Goal: Check status: Check status

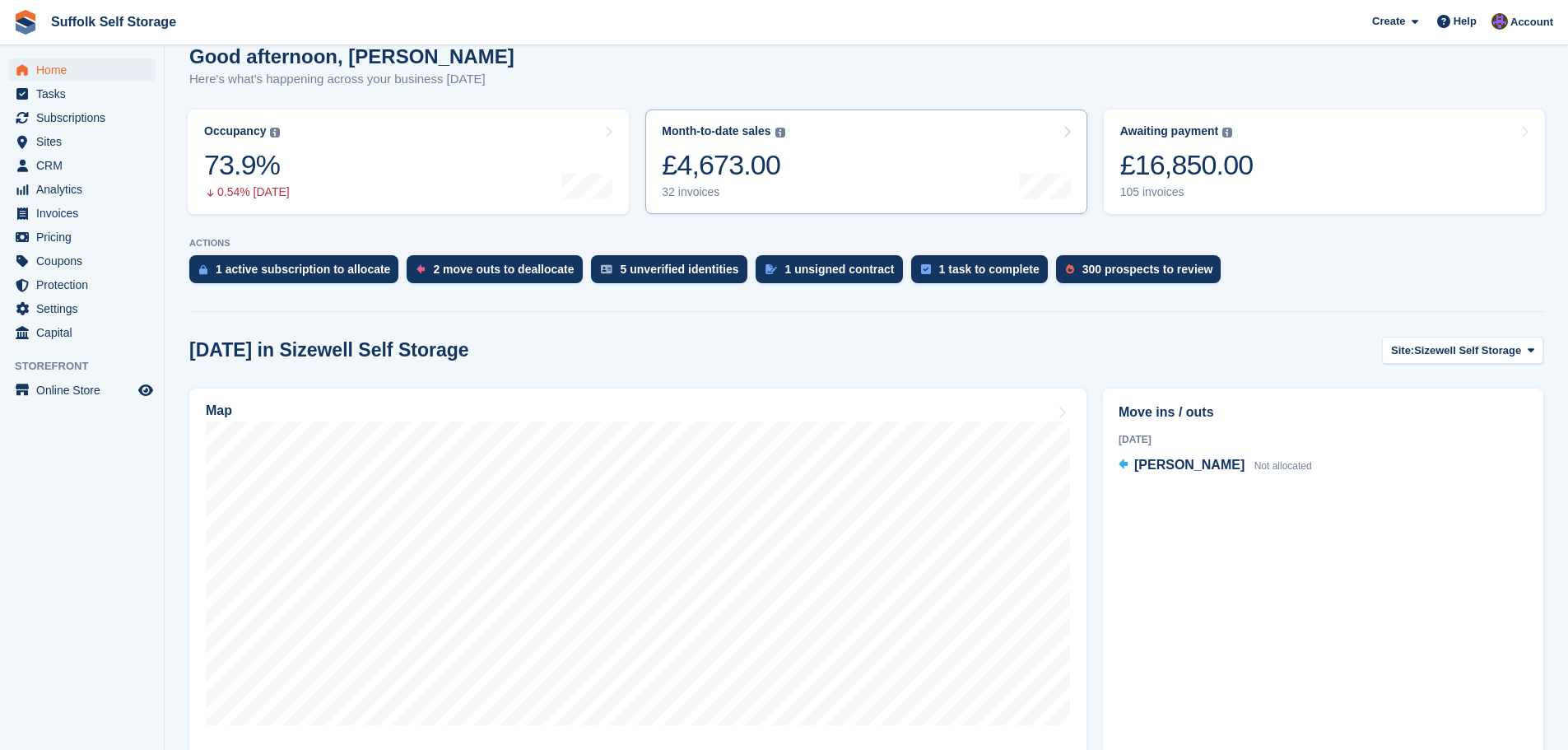
scroll to position [247, 0]
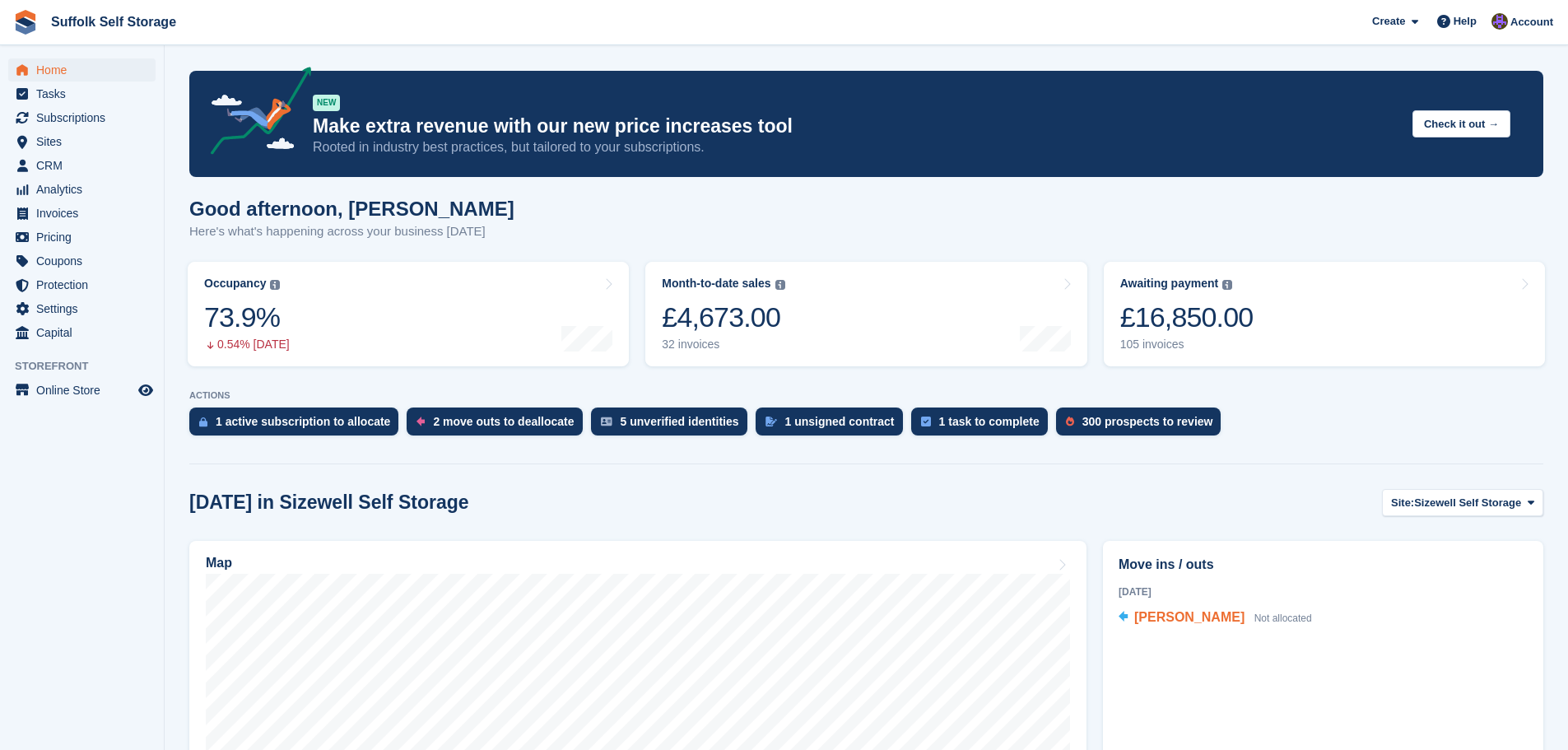
scroll to position [247, 0]
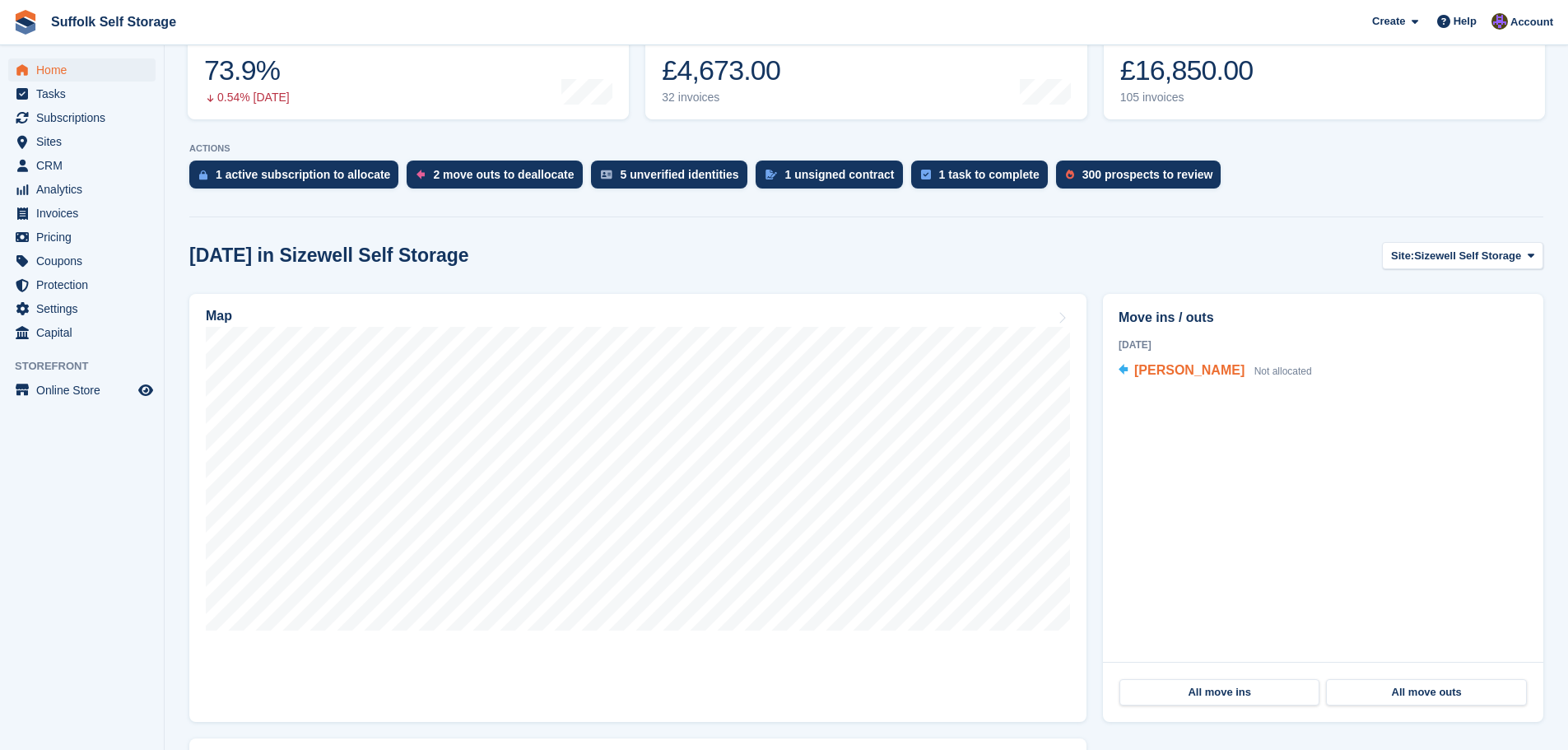
click at [1192, 374] on span "[PERSON_NAME]" at bounding box center [1188, 370] width 110 height 14
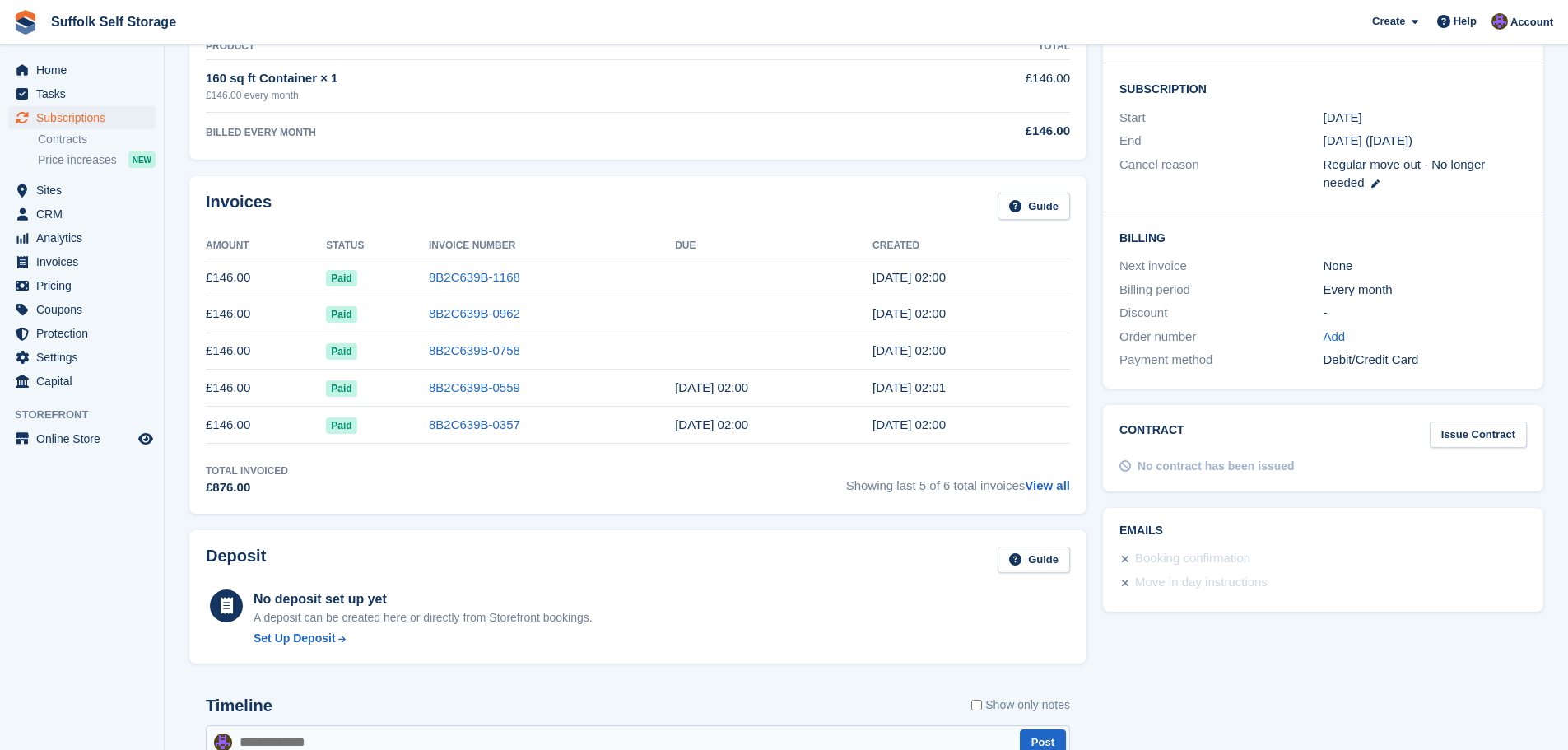
scroll to position [329, 0]
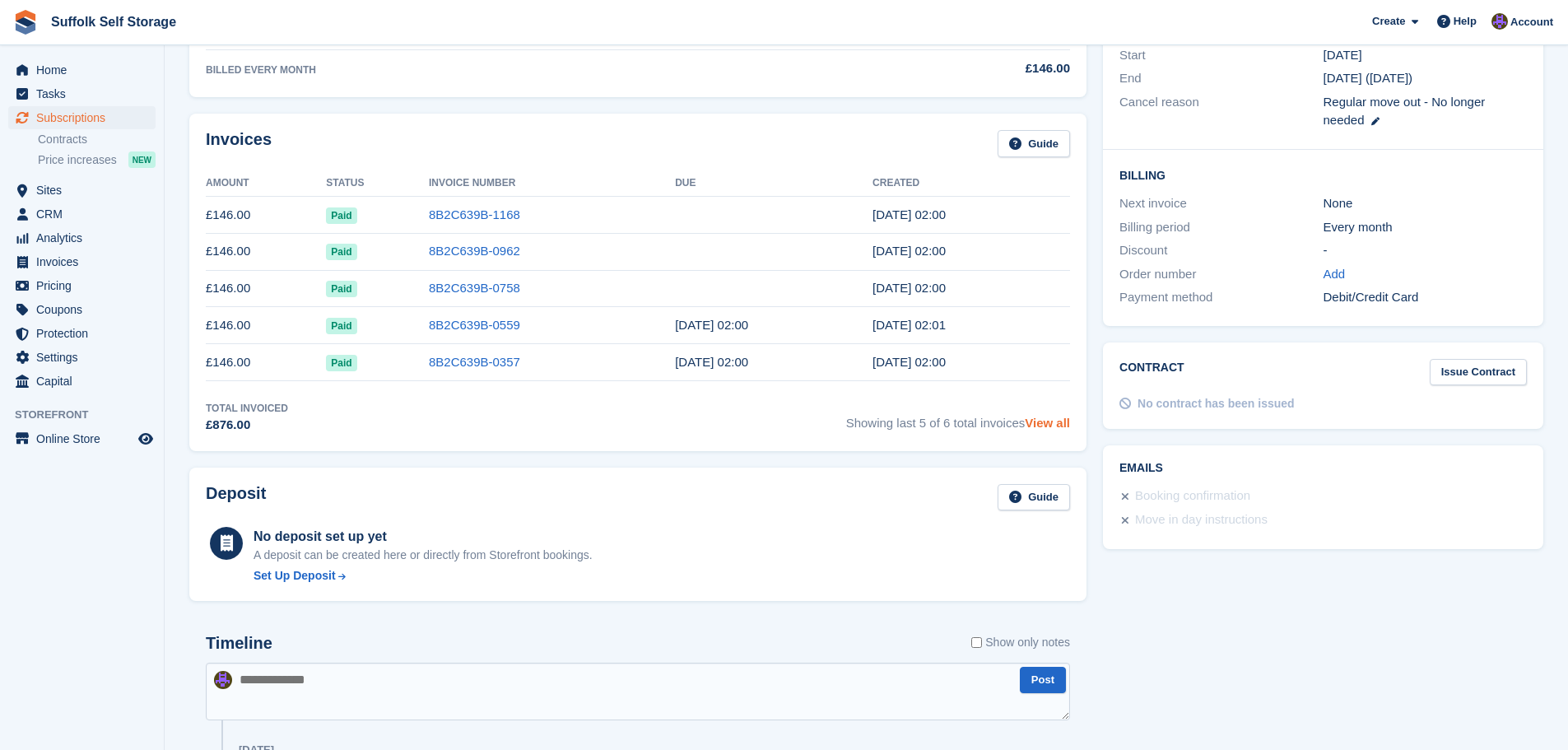
click at [1043, 428] on link "View all" at bounding box center [1048, 422] width 46 height 14
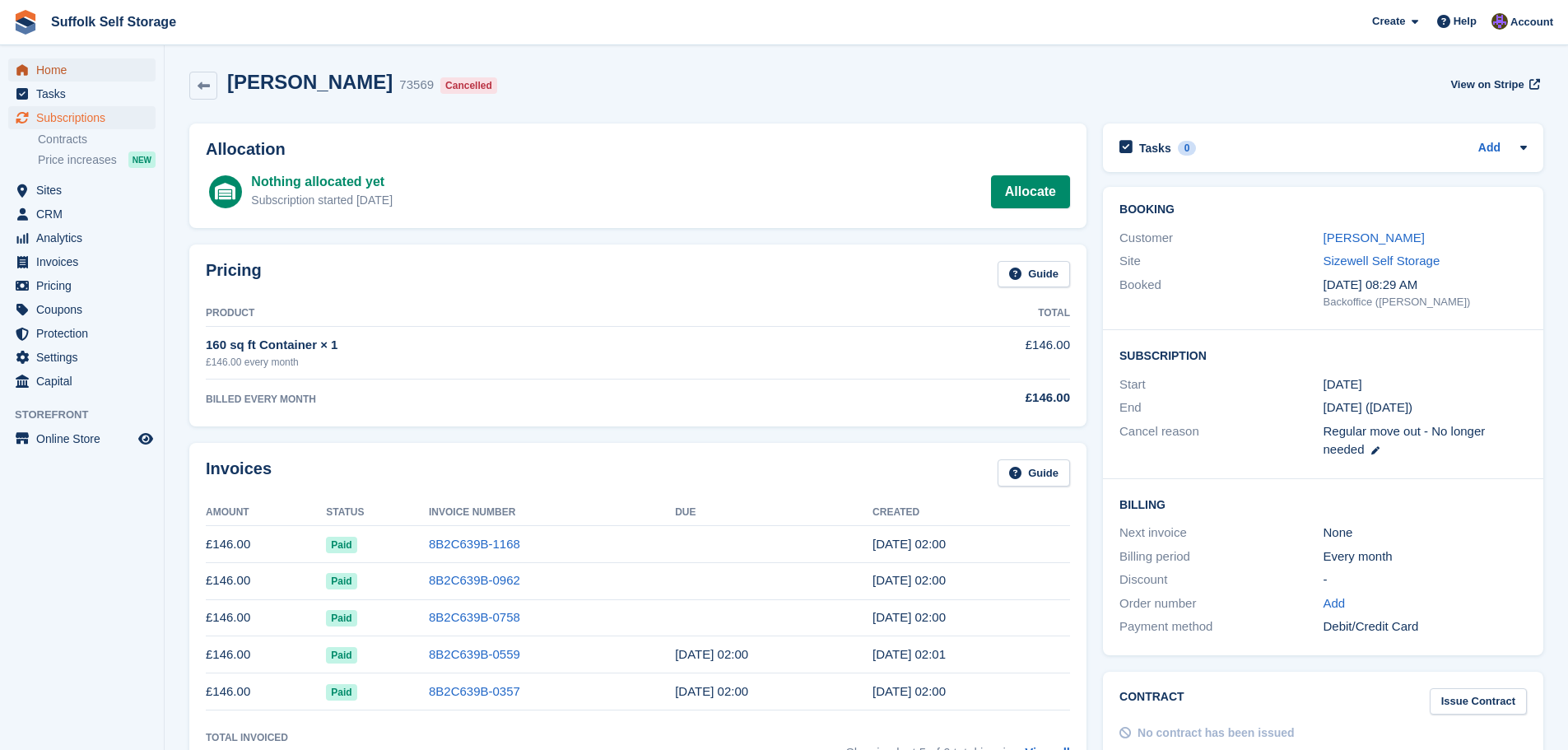
click at [51, 71] on span "Home" at bounding box center [86, 69] width 99 height 23
